Goal: Transaction & Acquisition: Purchase product/service

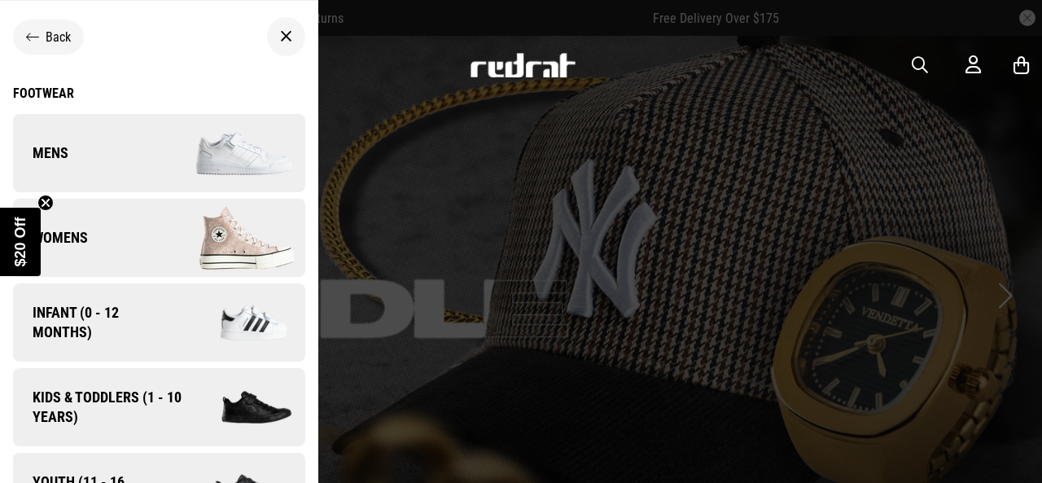
click at [105, 240] on link "Womens" at bounding box center [159, 238] width 292 height 78
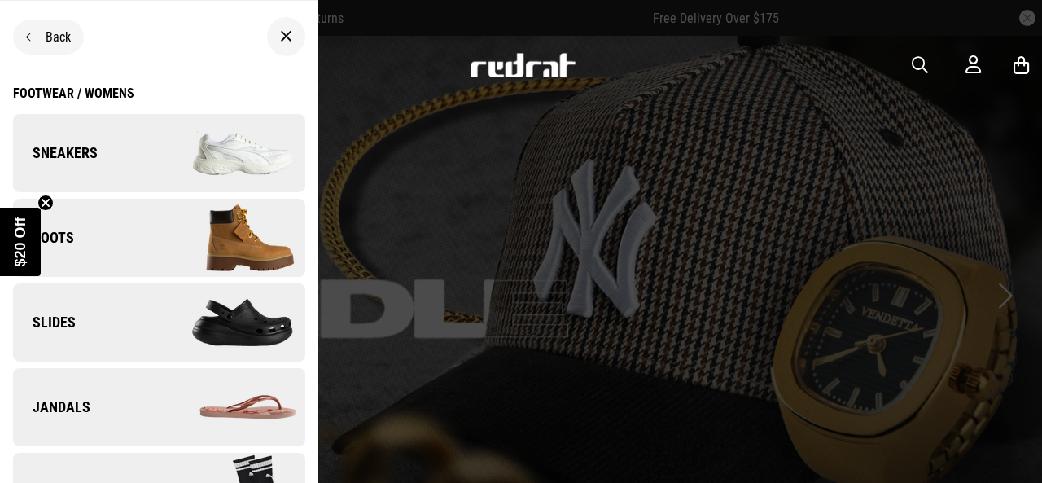
click at [138, 170] on link "Sneakers" at bounding box center [159, 153] width 292 height 78
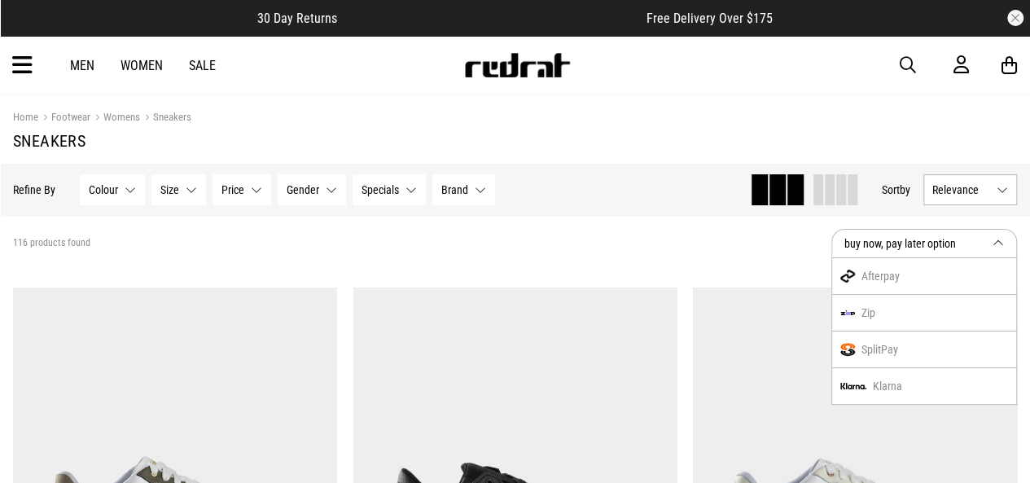
click at [699, 255] on section "116 products found buy now, pay later option Afterpay Zip SplitPay Klarna" at bounding box center [515, 243] width 1030 height 55
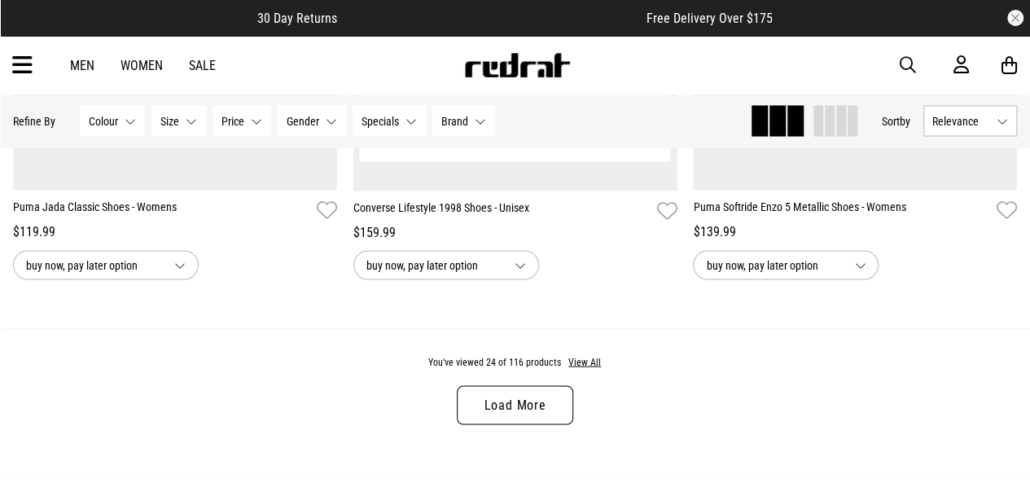
scroll to position [4722, 0]
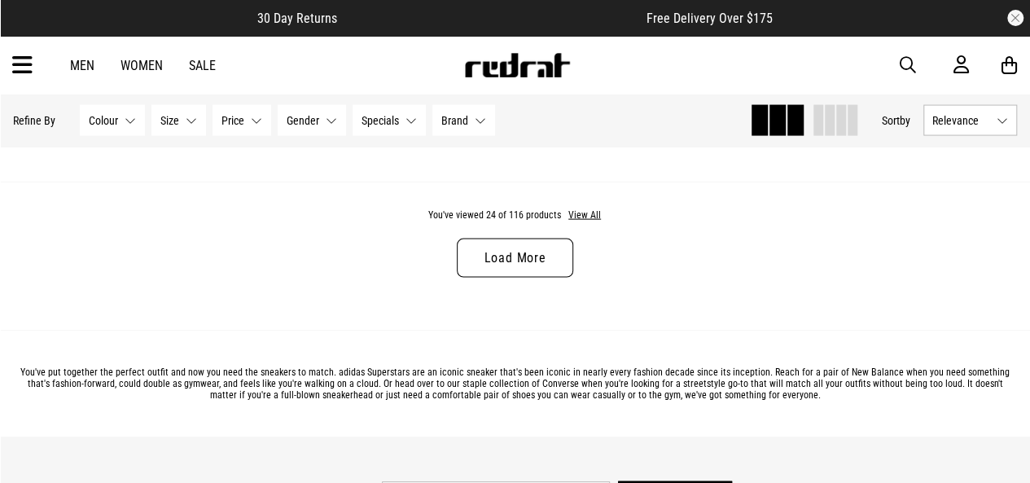
click at [525, 266] on link "Load More" at bounding box center [515, 258] width 116 height 39
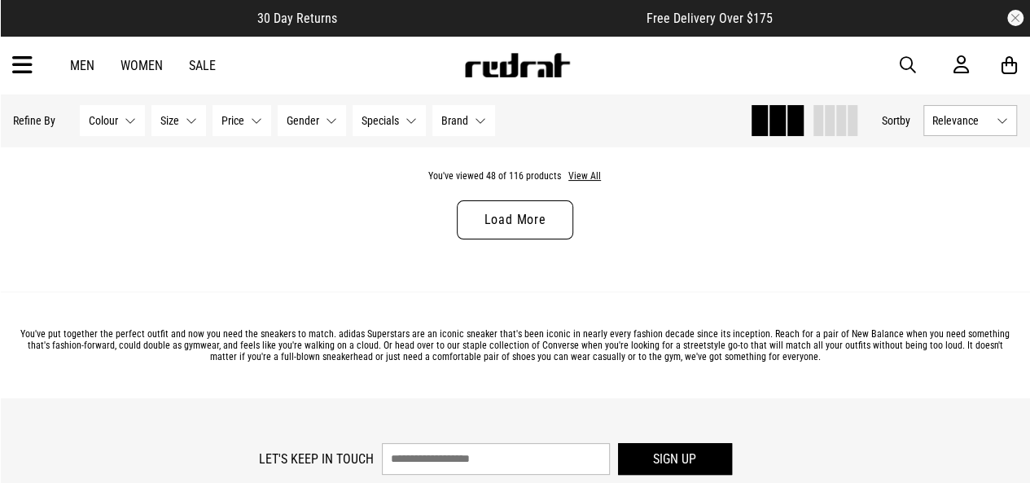
scroll to position [9363, 0]
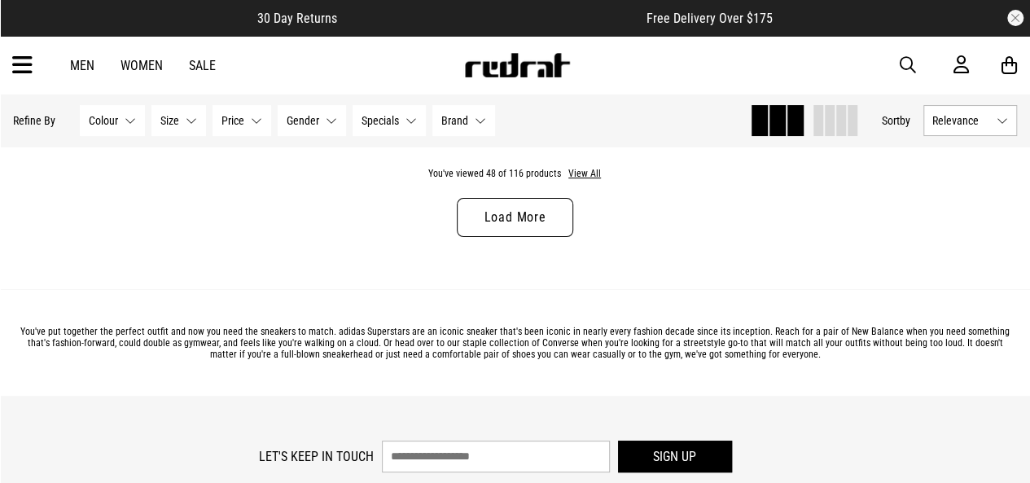
click at [515, 208] on link "Load More" at bounding box center [515, 217] width 116 height 39
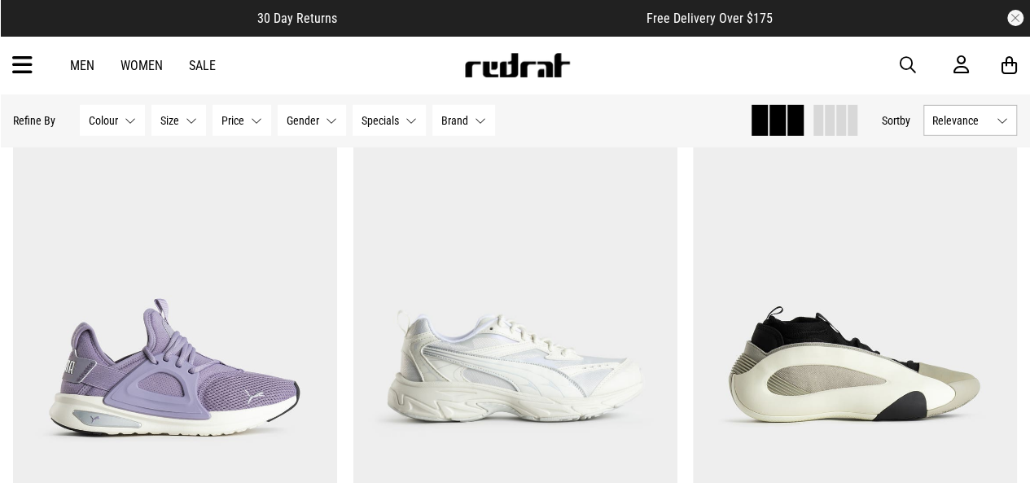
scroll to position [11642, 0]
